Goal: Task Accomplishment & Management: Manage account settings

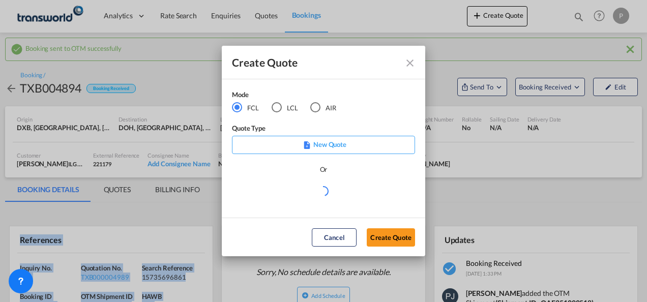
scroll to position [153, 0]
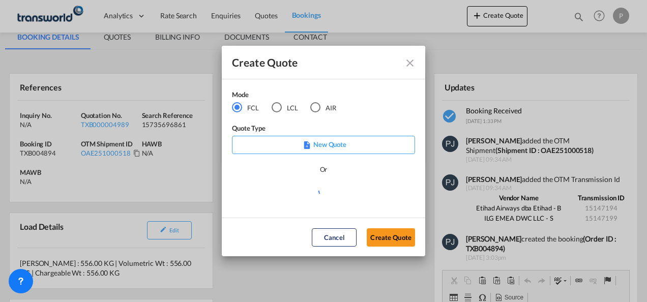
click at [316, 107] on div "AIR" at bounding box center [315, 107] width 10 height 10
click at [400, 241] on button "Create Quote" at bounding box center [391, 237] width 48 height 18
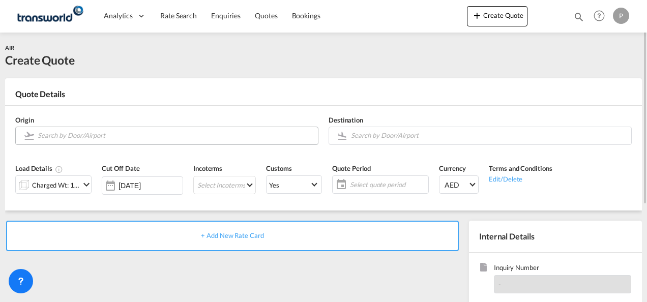
click at [78, 135] on input "Search by Door/Airport" at bounding box center [175, 136] width 275 height 18
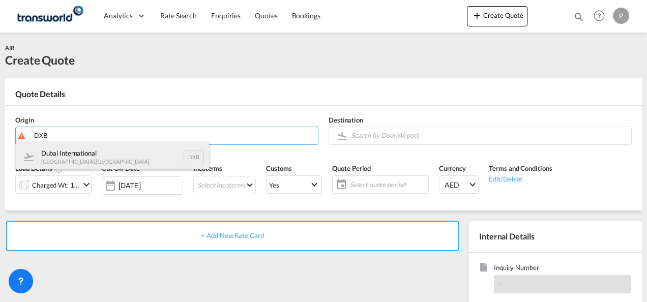
click at [101, 156] on div "Dubai International [GEOGRAPHIC_DATA] , [GEOGRAPHIC_DATA] DXB" at bounding box center [112, 157] width 193 height 31
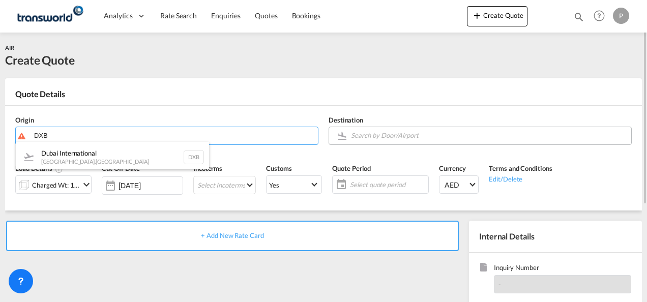
type input "Dubai International, [GEOGRAPHIC_DATA], DXB"
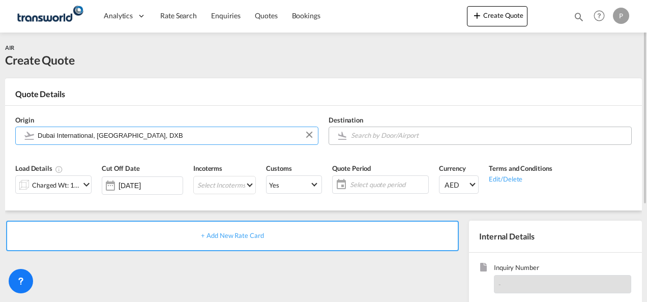
click at [415, 135] on input "Search by Door/Airport" at bounding box center [488, 136] width 275 height 18
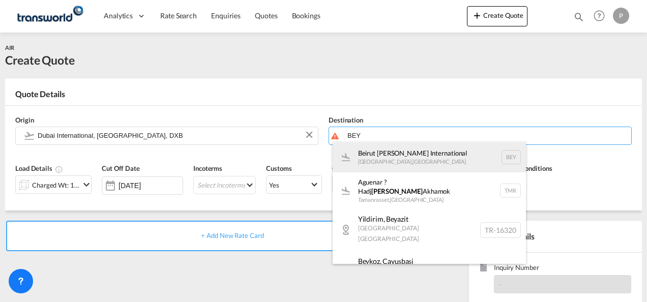
click at [413, 157] on div "Beirut [PERSON_NAME] International [GEOGRAPHIC_DATA] , [GEOGRAPHIC_DATA] BEY" at bounding box center [429, 157] width 193 height 31
type input "Beirut [PERSON_NAME] International, [GEOGRAPHIC_DATA], BEY"
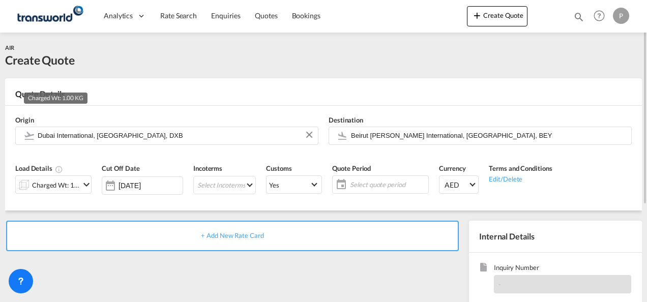
click at [74, 183] on div "Charged Wt: 1.00 KG" at bounding box center [56, 185] width 48 height 14
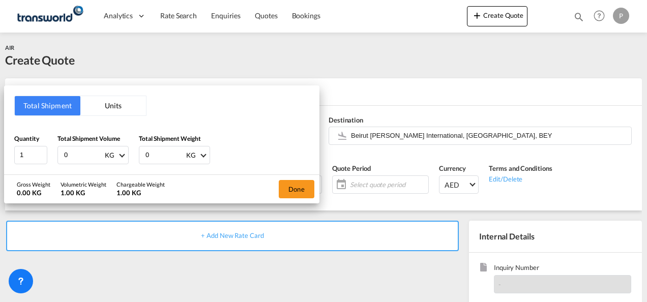
drag, startPoint x: 83, startPoint y: 152, endPoint x: -2, endPoint y: 83, distance: 110.0
click at [0, 83] on html "Analytics Dashboard Rate Search Enquiries Quotes Bookings Analytics" at bounding box center [323, 151] width 647 height 302
type input "213"
click at [306, 183] on button "Done" at bounding box center [297, 189] width 36 height 18
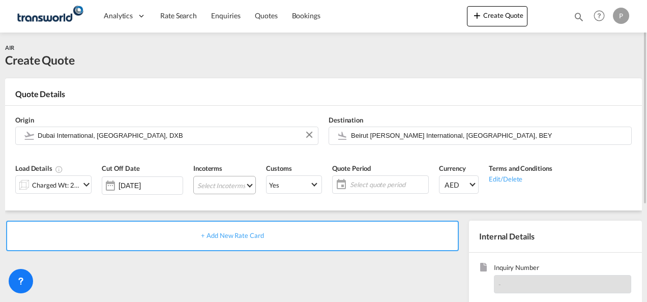
click at [211, 185] on md-select "Select Incoterms CIP - export Carriage and Insurance Paid to DDP - export Deliv…" at bounding box center [224, 185] width 63 height 18
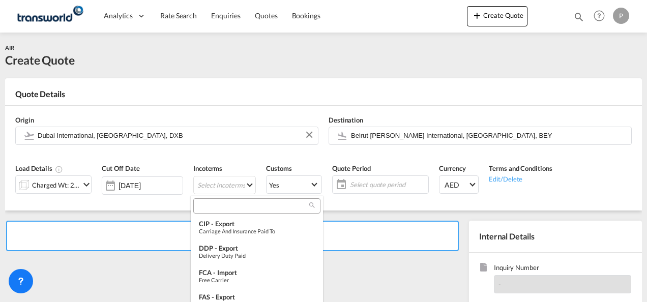
click at [224, 202] on input "search" at bounding box center [252, 205] width 113 height 9
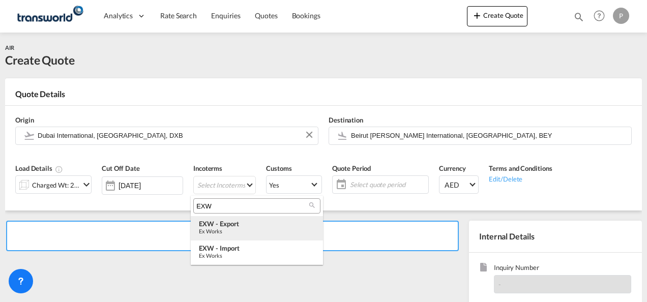
type input "EXW"
click at [228, 229] on div "Ex Works" at bounding box center [257, 231] width 116 height 7
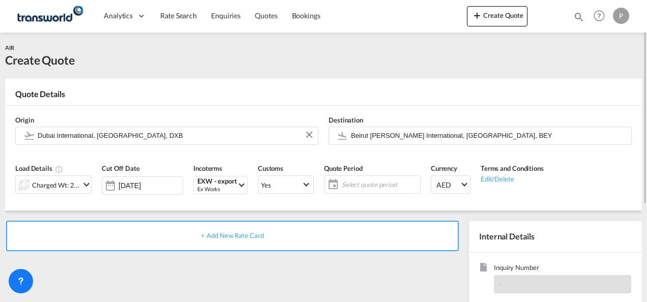
click at [348, 182] on span "Select quote period" at bounding box center [380, 184] width 76 height 9
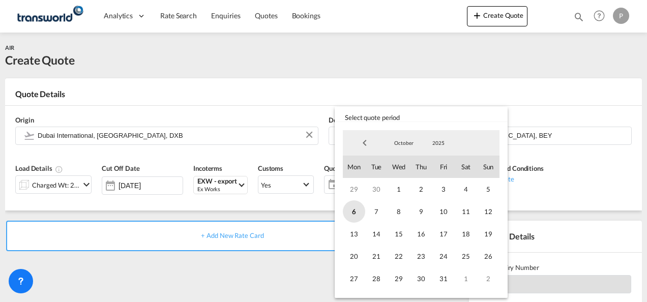
click at [350, 213] on span "6" at bounding box center [354, 211] width 22 height 22
click at [447, 279] on span "31" at bounding box center [443, 279] width 22 height 22
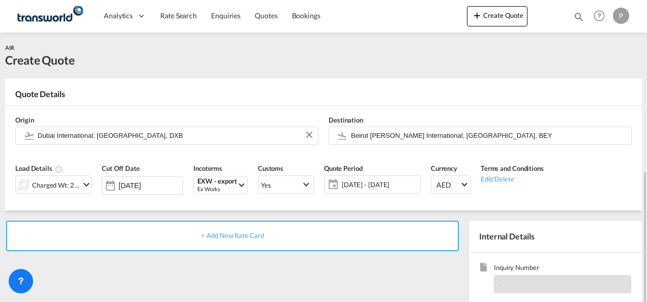
scroll to position [143, 0]
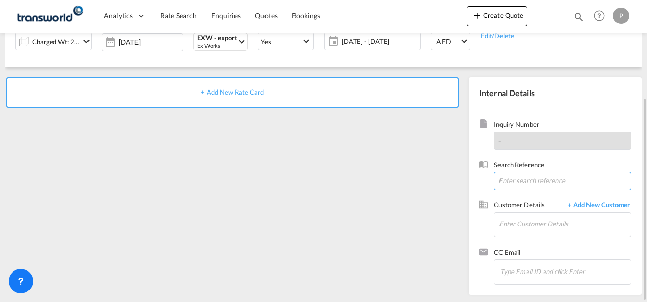
click at [524, 178] on input at bounding box center [562, 181] width 137 height 18
paste input "TWP9142"
type input "TWP9142"
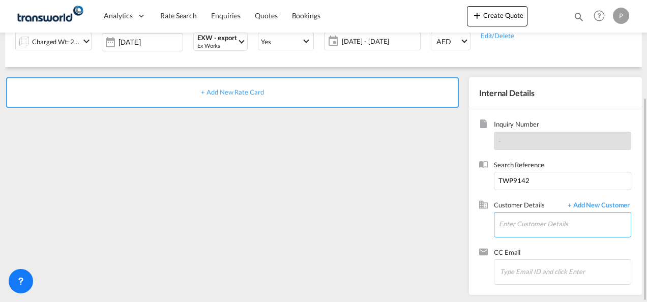
click at [517, 226] on input "Enter Customer Details" at bounding box center [565, 224] width 132 height 23
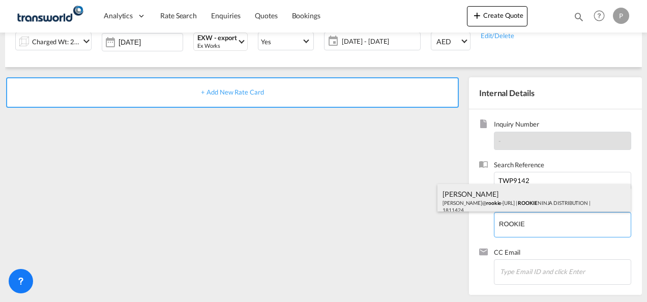
click at [501, 203] on div "[PERSON_NAME] [PERSON_NAME]@ rookie -[URL] | ROOKIE NINJA DISTRIBUTION | 1811424" at bounding box center [533, 201] width 193 height 35
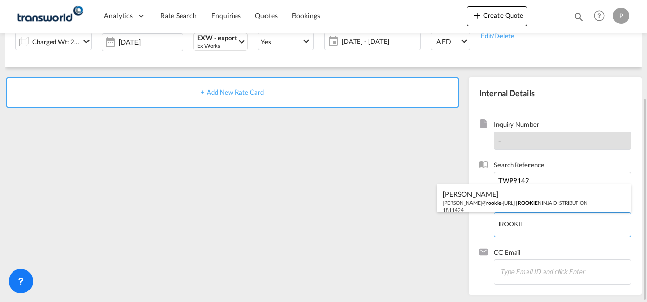
type input "ROOKIE NINJA DISTRIBUTION, [PERSON_NAME], [PERSON_NAME][EMAIL_ADDRESS][DOMAIN_N…"
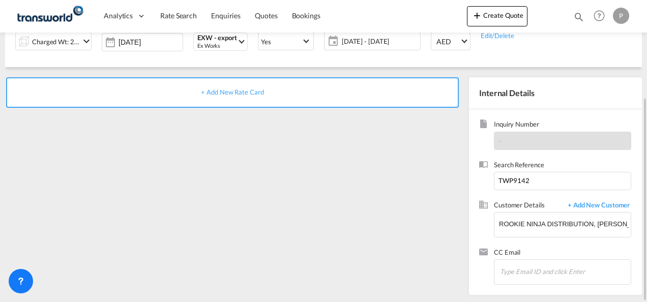
click at [227, 96] on div "+ Add New Rate Card" at bounding box center [232, 92] width 453 height 31
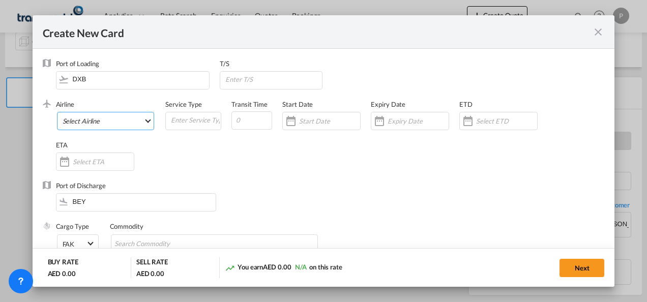
click at [108, 120] on md-select "Select Airline AIR EXPRESS S.A. (1166- / -) CMA CGM Air Cargo (1140-2C / -) DDW…" at bounding box center [106, 121] width 98 height 18
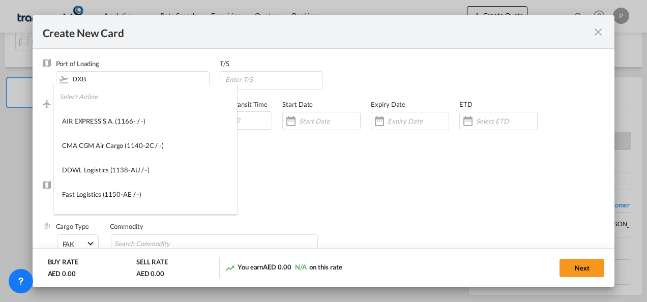
click at [134, 101] on input "search" at bounding box center [149, 96] width 178 height 24
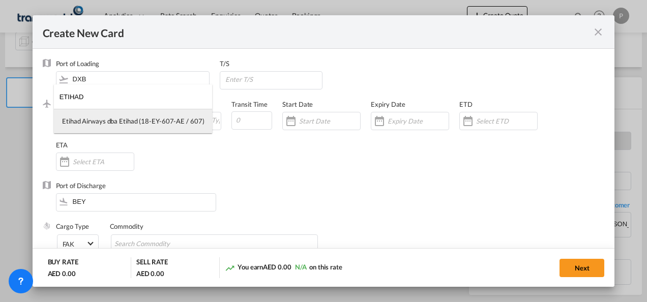
type input "ETIHAD"
click at [128, 121] on div "Etihad Airways dba Etihad (18-EY-607-AE / 607)" at bounding box center [133, 120] width 142 height 9
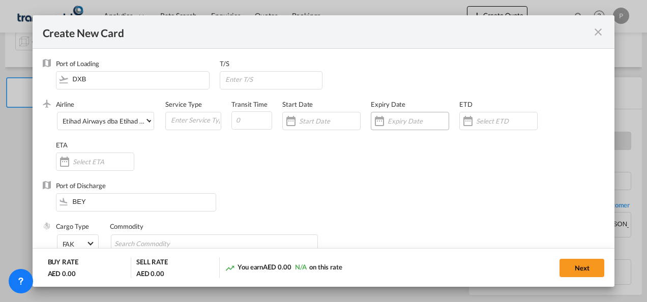
click at [406, 122] on input "Create New Card ..." at bounding box center [418, 121] width 61 height 8
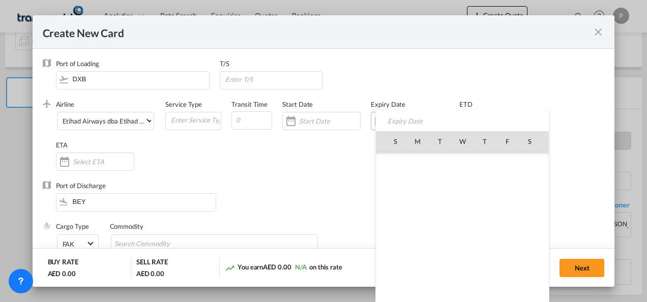
scroll to position [235774, 0]
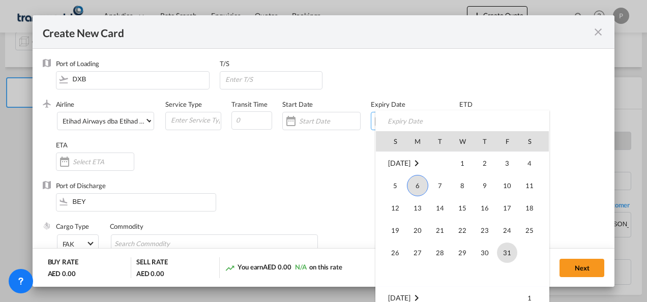
click at [509, 256] on span "31" at bounding box center [507, 253] width 20 height 20
type input "[DATE]"
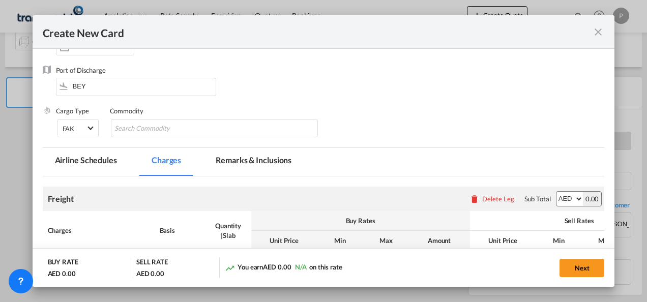
scroll to position [153, 0]
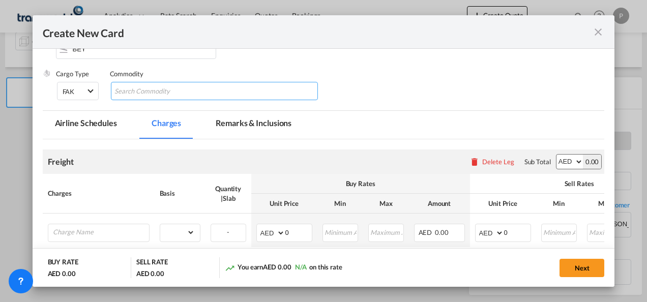
click at [143, 95] on input "Search Commodity" at bounding box center [160, 91] width 93 height 16
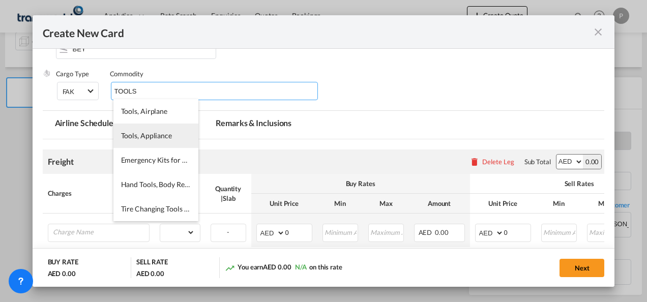
type input "TOOLS"
click at [150, 133] on span "Tools, Appliance" at bounding box center [146, 135] width 51 height 9
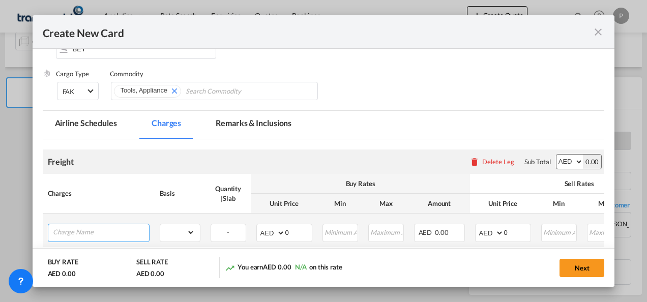
click at [82, 232] on input "Charge Name" at bounding box center [101, 231] width 96 height 15
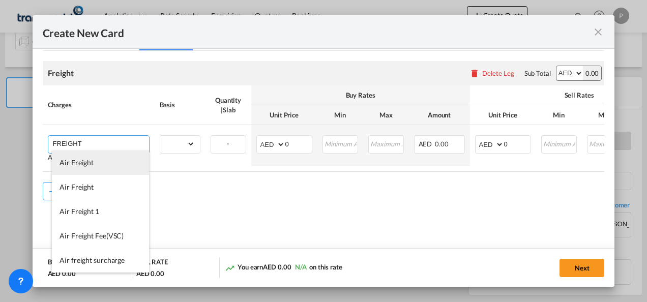
click at [77, 160] on span "Air Freight" at bounding box center [77, 162] width 34 height 9
type input "Air Freight"
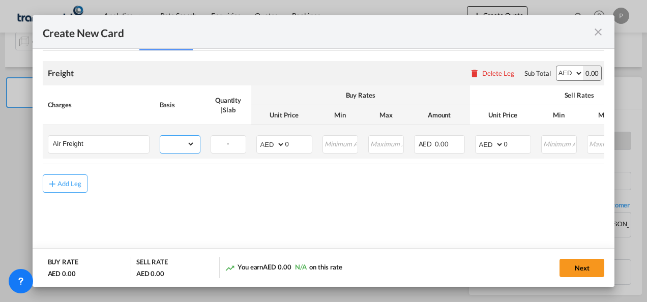
click at [188, 144] on select "gross_weight volumetric_weight per_shipment per_bl per_km % on air freight per_…" at bounding box center [177, 144] width 35 height 16
select select "per_shipment"
click at [160, 136] on select "gross_weight volumetric_weight per_shipment per_bl per_km % on air freight per_…" at bounding box center [177, 144] width 35 height 16
click at [291, 142] on input "0" at bounding box center [298, 143] width 26 height 15
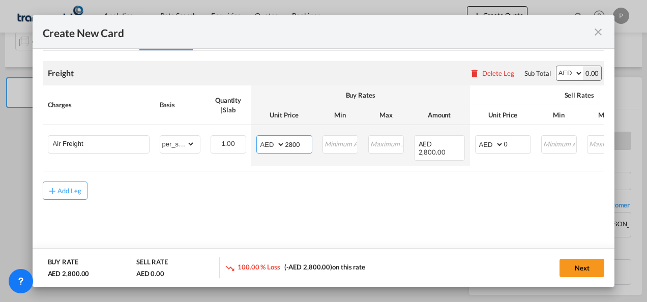
type input "2800"
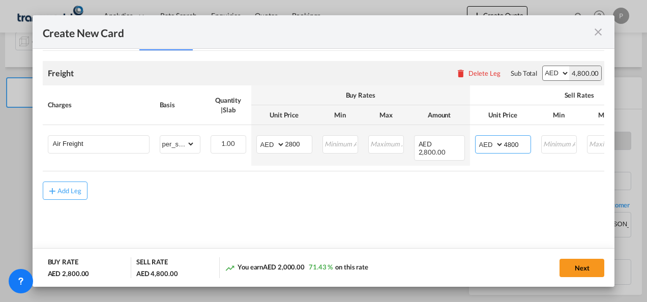
type input "4800"
click at [578, 268] on button "Next" at bounding box center [582, 268] width 45 height 18
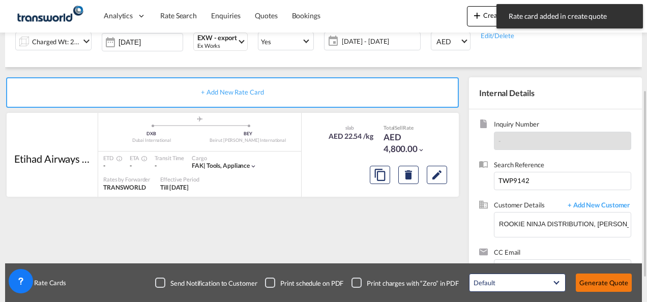
click at [602, 285] on button "Generate Quote" at bounding box center [604, 283] width 56 height 18
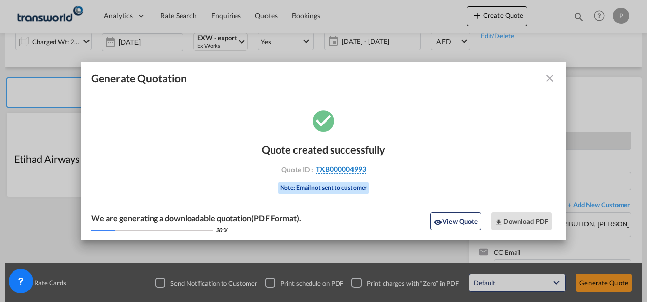
click at [348, 170] on span "TXB000004993" at bounding box center [341, 169] width 50 height 9
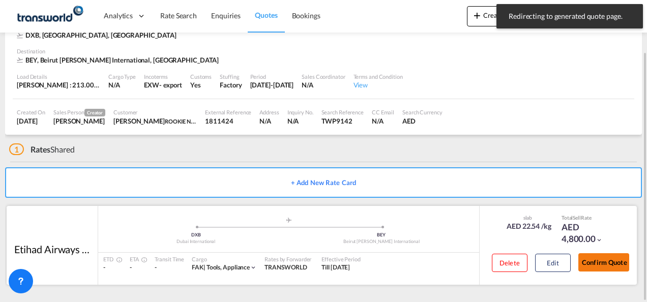
click at [602, 259] on button "Confirm Quote" at bounding box center [603, 262] width 51 height 18
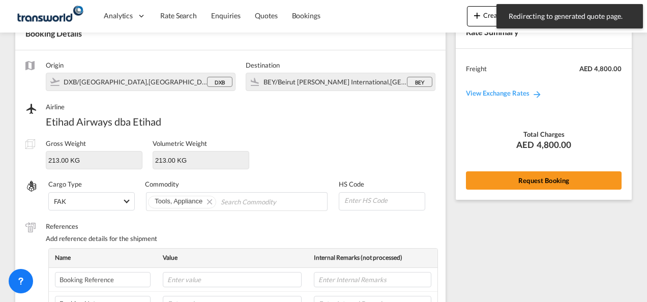
scroll to position [377, 0]
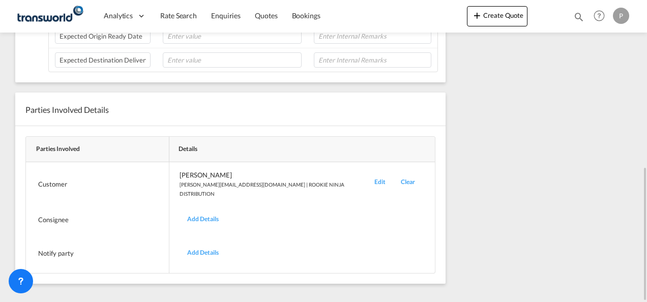
click at [367, 176] on div "Edit" at bounding box center [380, 184] width 26 height 28
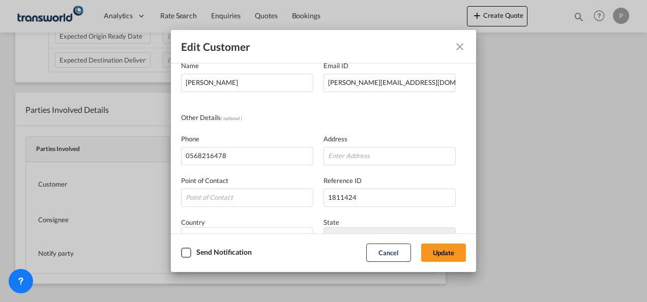
scroll to position [120, 0]
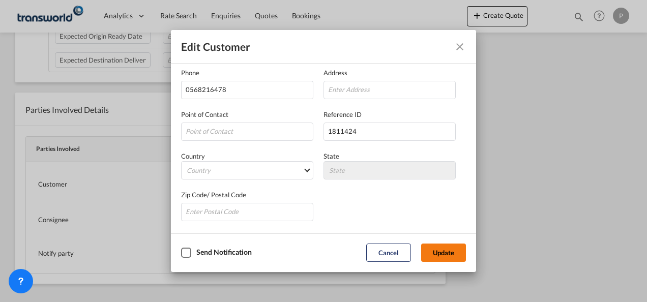
click at [446, 253] on button "Update" at bounding box center [443, 253] width 45 height 18
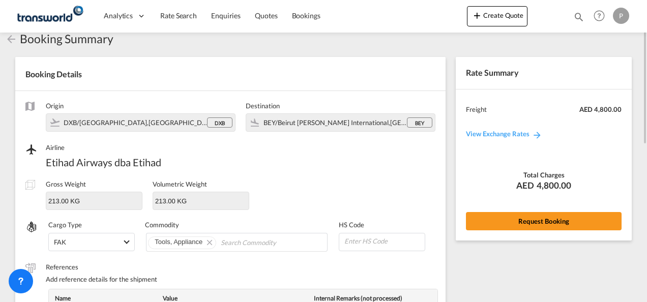
scroll to position [0, 0]
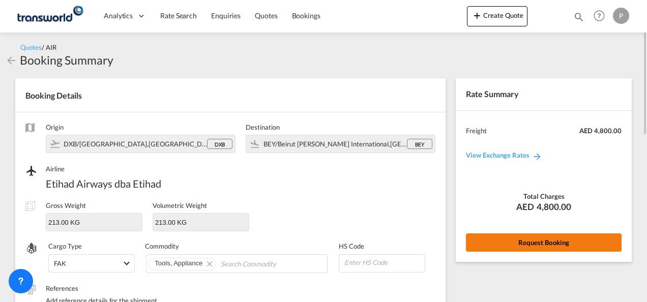
click at [530, 247] on button "Request Booking" at bounding box center [544, 242] width 156 height 18
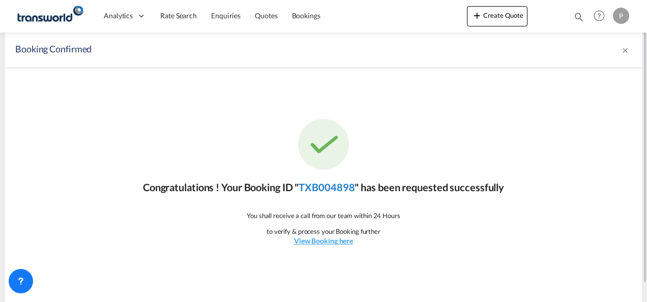
click at [326, 188] on link "TXB004898" at bounding box center [327, 187] width 56 height 12
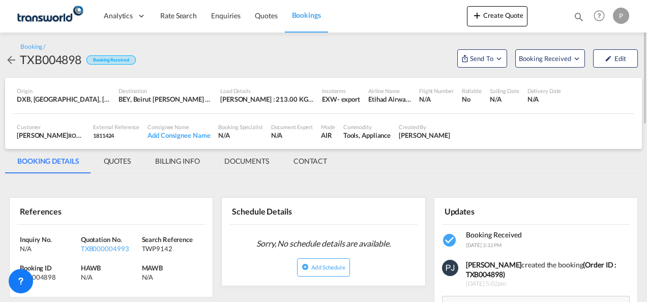
click at [499, 59] on md-icon "Open demo menu" at bounding box center [498, 58] width 9 height 9
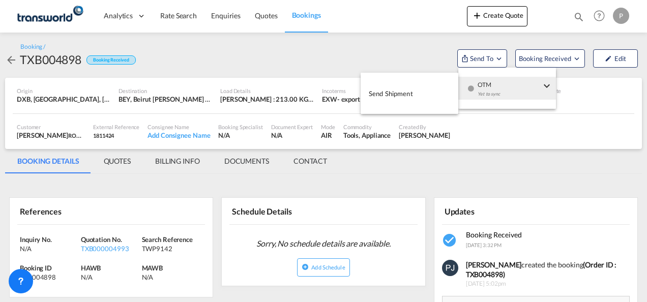
click at [399, 91] on span "Send Shipment" at bounding box center [391, 93] width 44 height 16
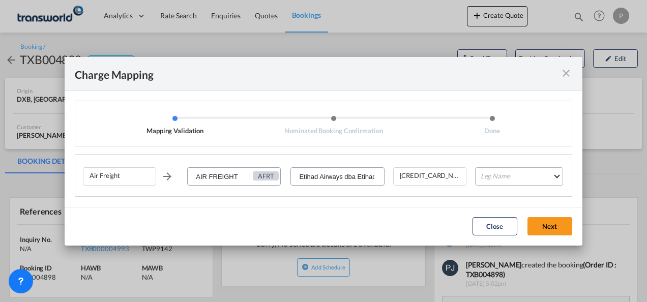
click at [498, 177] on md-select "Leg Name HANDLING ORIGIN HANDLING DESTINATION OTHERS TL PICK UP CUSTOMS ORIGIN …" at bounding box center [519, 176] width 88 height 18
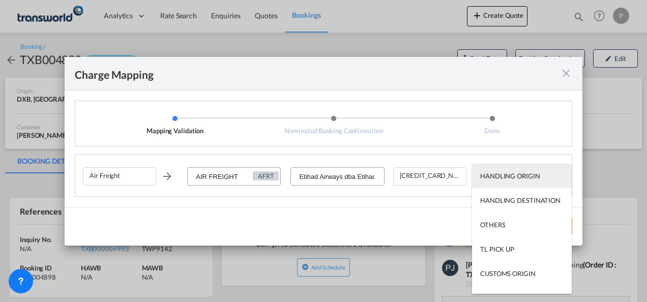
type md-option "HANDLING ORIGIN"
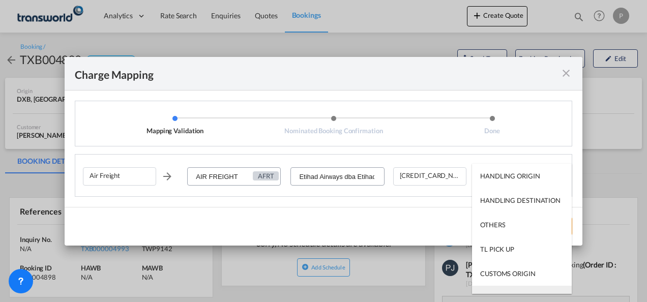
scroll to position [16, 0]
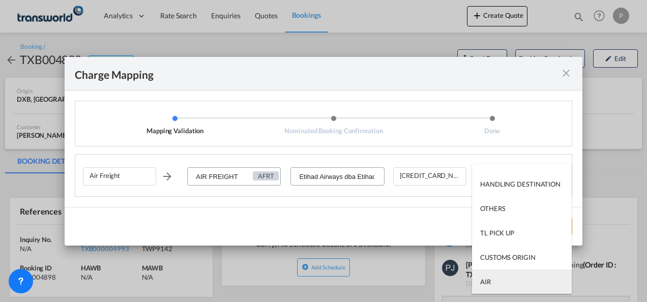
type md-option "AIR"
click at [502, 281] on md-option "AIR" at bounding box center [522, 282] width 100 height 24
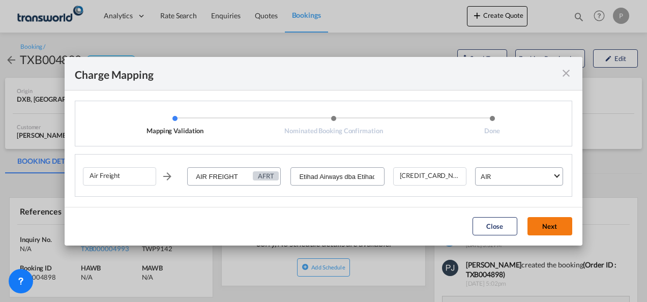
click at [559, 224] on button "Next" at bounding box center [550, 226] width 45 height 18
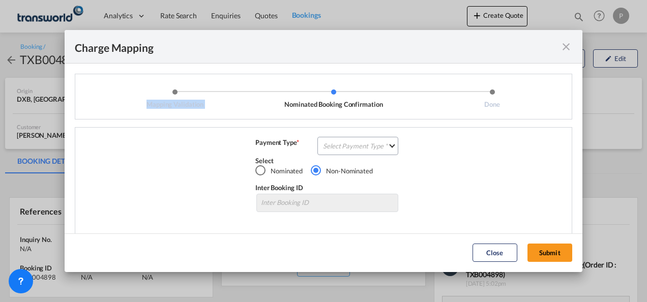
drag, startPoint x: 308, startPoint y: 50, endPoint x: 266, endPoint y: 107, distance: 71.3
click at [266, 107] on md-dialog "Charge Mapping Mapping Validation Nominated Booking Confirmation Done Air Freig…" at bounding box center [324, 151] width 518 height 242
click at [564, 45] on md-icon "icon-close fg-AAA8AD cursor" at bounding box center [566, 47] width 12 height 12
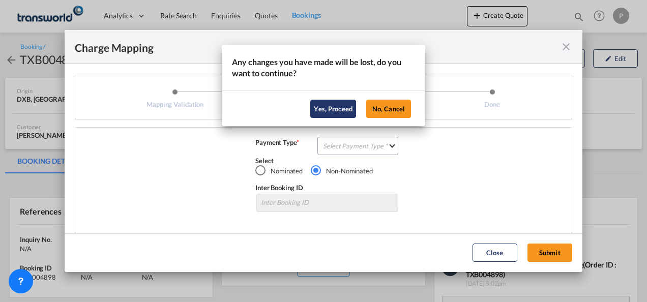
click at [331, 111] on button "Yes, Proceed" at bounding box center [333, 109] width 46 height 18
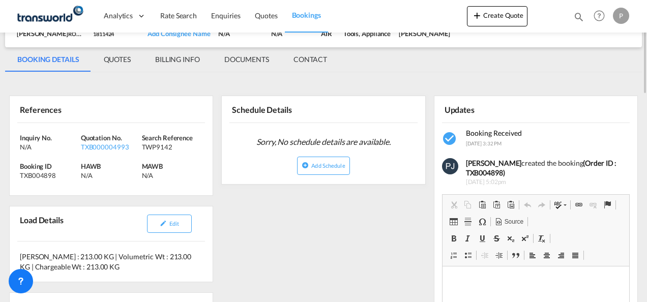
scroll to position [0, 0]
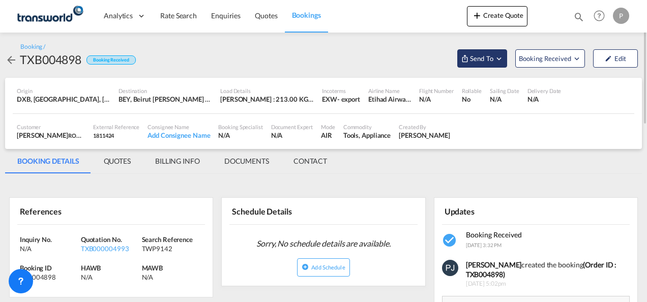
click at [501, 57] on md-icon "Open demo menu" at bounding box center [498, 58] width 9 height 9
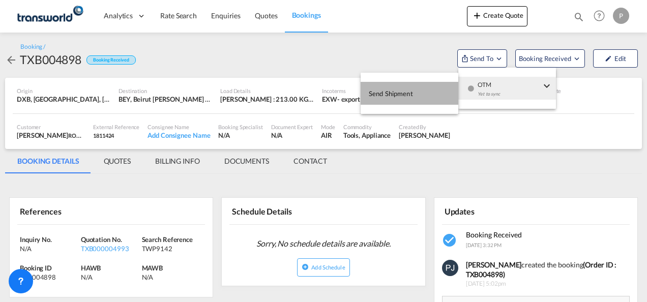
click at [404, 96] on span "Send Shipment" at bounding box center [391, 93] width 44 height 16
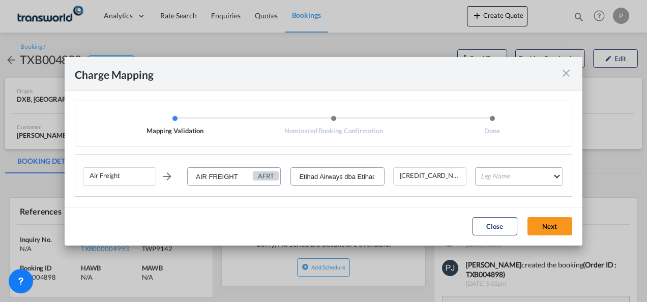
click at [514, 171] on md-select "Leg Name HANDLING ORIGIN HANDLING DESTINATION OTHERS TL PICK UP CUSTOMS ORIGIN …" at bounding box center [519, 176] width 88 height 18
type md-option "HANDLING ORIGIN"
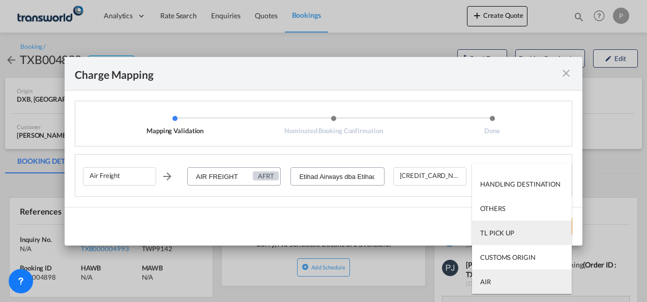
type md-option "AIR"
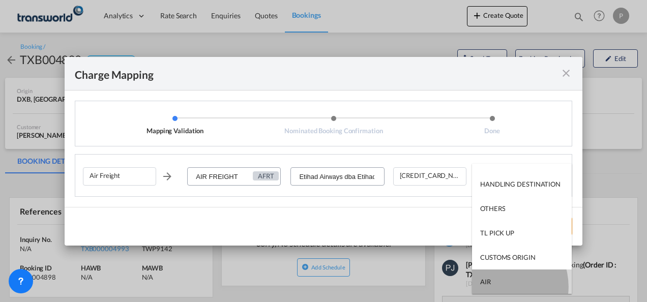
click at [498, 287] on md-option "AIR" at bounding box center [522, 282] width 100 height 24
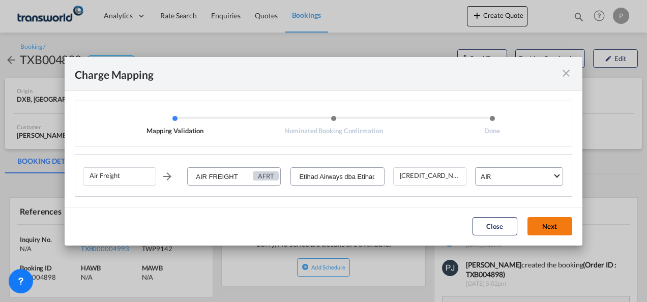
click at [557, 225] on button "Next" at bounding box center [550, 226] width 45 height 18
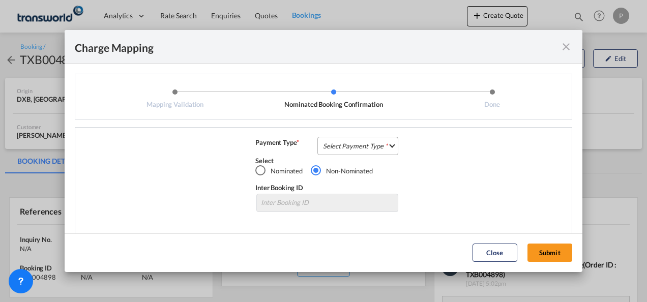
click at [347, 149] on md-select "Select Payment Type COLLECT PREPAID" at bounding box center [357, 146] width 81 height 18
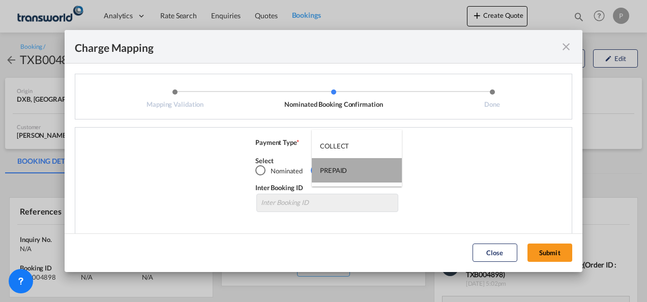
click at [343, 169] on div "PREPAID" at bounding box center [333, 170] width 27 height 9
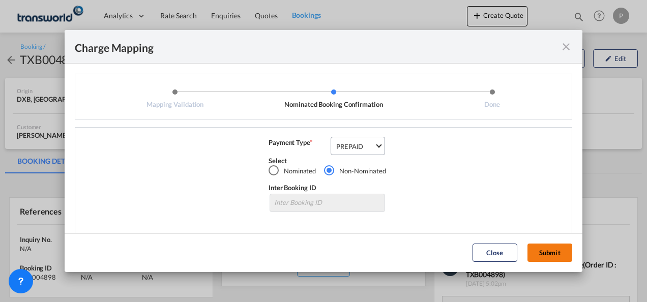
click at [557, 254] on button "Submit" at bounding box center [550, 253] width 45 height 18
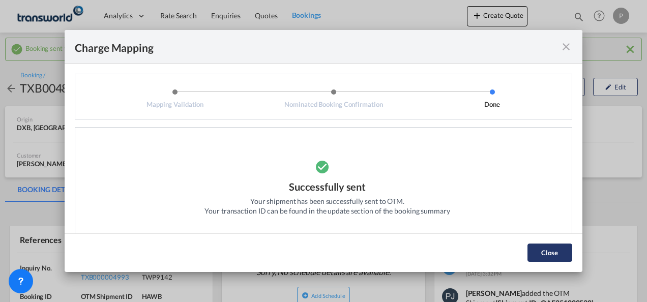
click at [556, 253] on button "Close" at bounding box center [550, 253] width 45 height 18
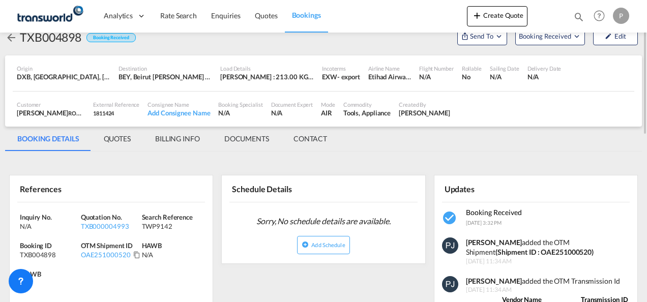
scroll to position [102, 0]
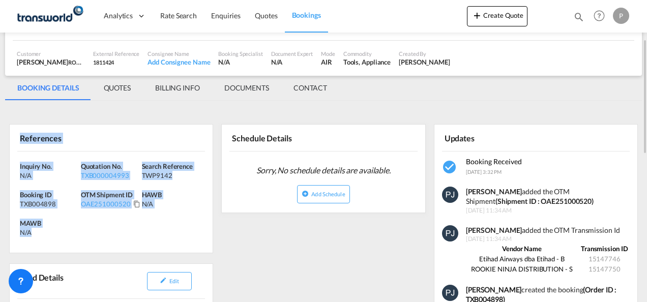
drag, startPoint x: 21, startPoint y: 137, endPoint x: 69, endPoint y: 230, distance: 104.2
click at [69, 230] on div "References Inquiry No. N/A Quotation No. TXB000004993 Search Reference TWP9142 …" at bounding box center [111, 188] width 204 height 129
copy div "References Inquiry No. N/A Quotation No. TXB000004993 Search Reference TWP9142 …"
